Goal: Information Seeking & Learning: Understand process/instructions

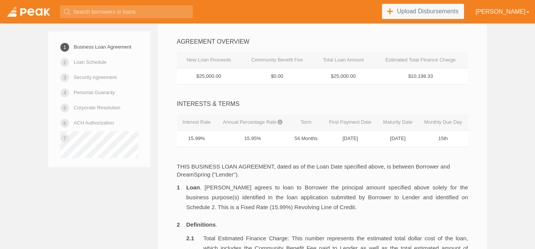
scroll to position [175, 0]
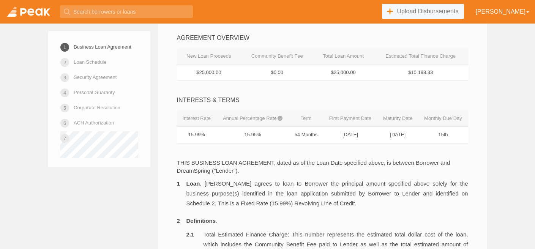
drag, startPoint x: 383, startPoint y: 119, endPoint x: 414, endPoint y: 132, distance: 34.5
click at [414, 132] on table "Interest Rate Annual Percentage Rate Term First Payment Date Maturity Date Mont…" at bounding box center [322, 126] width 291 height 33
click at [389, 137] on td "[DATE]" at bounding box center [397, 135] width 41 height 17
drag, startPoint x: 402, startPoint y: 137, endPoint x: 407, endPoint y: 136, distance: 5.7
click at [403, 136] on td "[DATE]" at bounding box center [397, 135] width 41 height 17
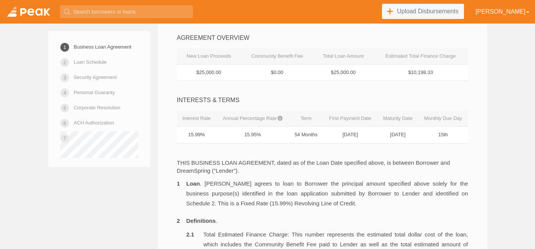
click at [417, 137] on td "[DATE]" at bounding box center [397, 135] width 41 height 17
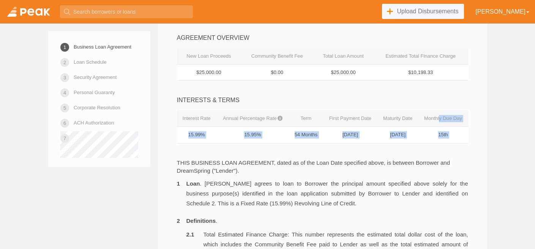
drag, startPoint x: 438, startPoint y: 121, endPoint x: 456, endPoint y: 148, distance: 32.8
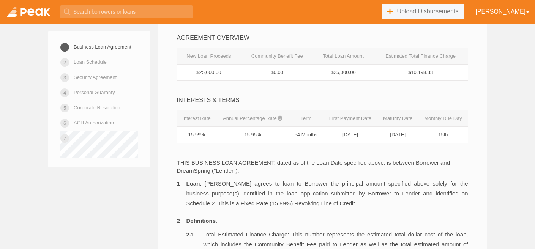
click at [444, 133] on td "15th" at bounding box center [443, 135] width 50 height 17
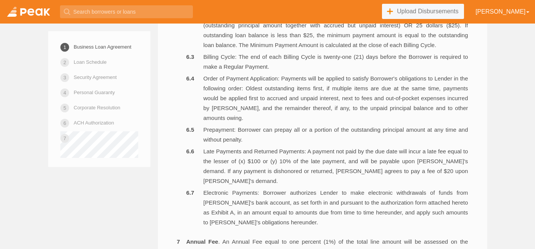
scroll to position [861, 0]
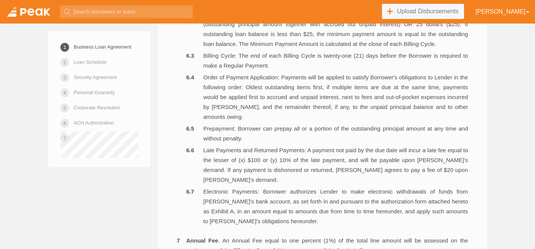
drag, startPoint x: 259, startPoint y: 137, endPoint x: 234, endPoint y: 129, distance: 26.2
click at [234, 129] on li "Prepayment: Borrower can prepay all or a portion of the outstanding principal a…" at bounding box center [327, 134] width 282 height 20
click at [243, 129] on li "Prepayment: Borrower can prepay all or a portion of the outstanding principal a…" at bounding box center [327, 134] width 282 height 20
drag, startPoint x: 251, startPoint y: 140, endPoint x: 239, endPoint y: 128, distance: 17.7
click at [238, 127] on li "Prepayment: Borrower can prepay all or a portion of the outstanding principal a…" at bounding box center [327, 134] width 282 height 20
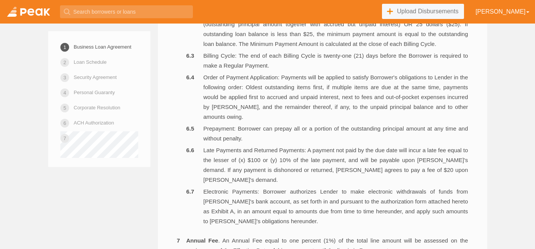
click at [239, 128] on li "Prepayment: Borrower can prepay all or a portion of the outstanding principal a…" at bounding box center [327, 134] width 282 height 20
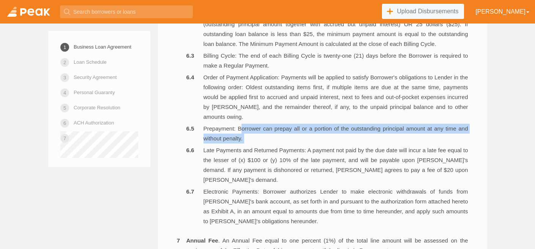
drag, startPoint x: 239, startPoint y: 128, endPoint x: 244, endPoint y: 144, distance: 16.8
click at [244, 144] on ol "Frequency of Regular Payments: Borrower is required to make regular repayments …" at bounding box center [327, 102] width 282 height 248
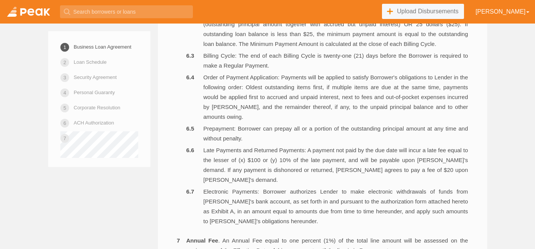
click at [261, 139] on li "Prepayment: Borrower can prepay all or a portion of the outstanding principal a…" at bounding box center [327, 134] width 282 height 20
drag, startPoint x: 241, startPoint y: 160, endPoint x: 319, endPoint y: 163, distance: 77.5
click at [317, 163] on li "Late Payments and Returned Payments: A payment not paid by the due date will in…" at bounding box center [327, 164] width 282 height 39
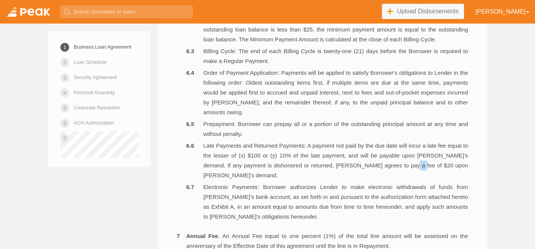
drag, startPoint x: 392, startPoint y: 165, endPoint x: 402, endPoint y: 165, distance: 9.9
click at [402, 165] on li "Late Payments and Returned Payments: A payment not paid by the due date will in…" at bounding box center [327, 160] width 282 height 39
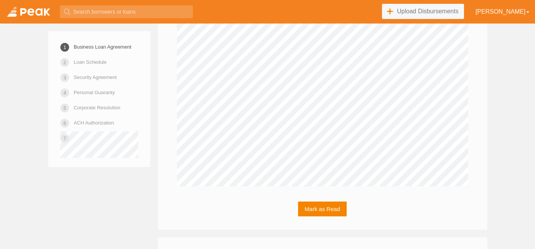
scroll to position [2058, 0]
click at [30, 14] on link at bounding box center [28, 12] width 57 height 24
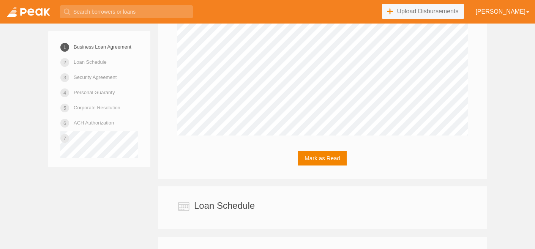
scroll to position [2119, 0]
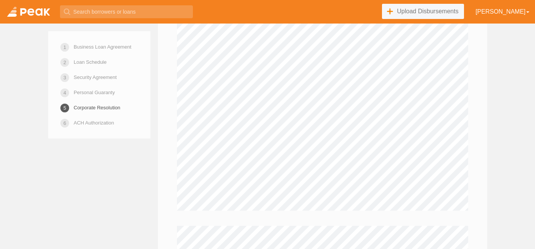
scroll to position [4917, 0]
click at [24, 16] on link at bounding box center [28, 12] width 57 height 24
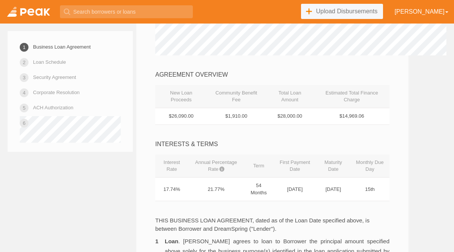
scroll to position [93, 0]
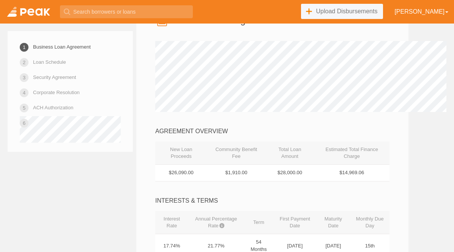
click at [32, 16] on link at bounding box center [28, 12] width 57 height 24
